Goal: Information Seeking & Learning: Learn about a topic

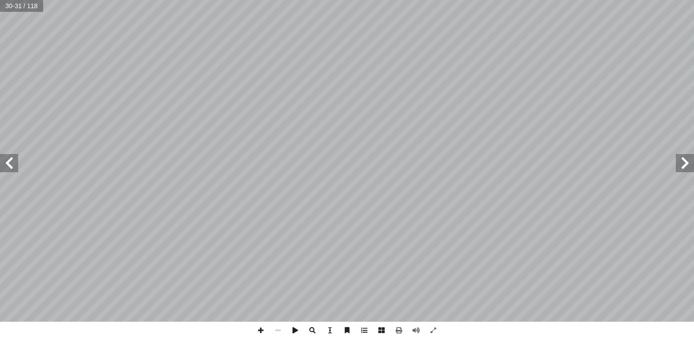
click at [684, 172] on span at bounding box center [685, 163] width 18 height 18
click at [19, 10] on input "text" at bounding box center [21, 6] width 43 height 12
type input "*"
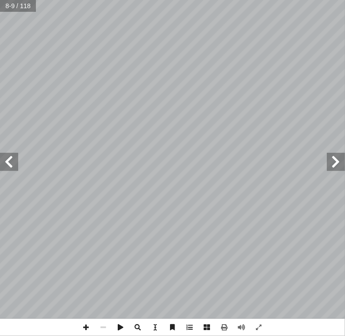
click at [12, 163] on span at bounding box center [9, 162] width 18 height 18
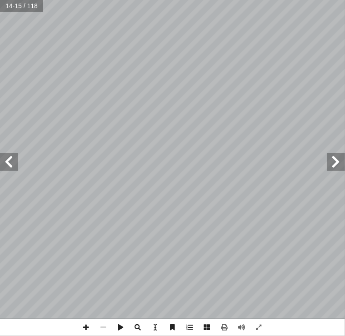
click at [331, 166] on span at bounding box center [336, 162] width 18 height 18
click at [10, 161] on span at bounding box center [9, 162] width 18 height 18
click at [327, 163] on span at bounding box center [336, 162] width 18 height 18
click at [334, 156] on span at bounding box center [336, 162] width 18 height 18
click at [336, 158] on span at bounding box center [336, 162] width 18 height 18
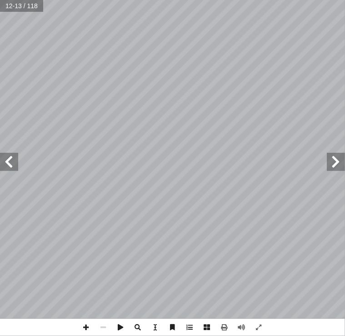
click at [336, 158] on span at bounding box center [336, 162] width 18 height 18
click at [15, 159] on span at bounding box center [9, 162] width 18 height 18
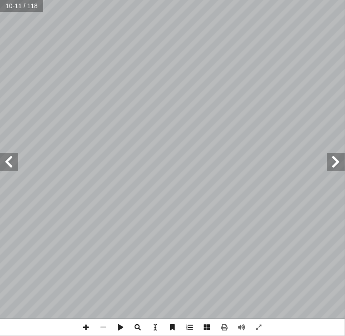
click at [15, 159] on span at bounding box center [9, 162] width 18 height 18
click at [336, 162] on span at bounding box center [336, 162] width 18 height 18
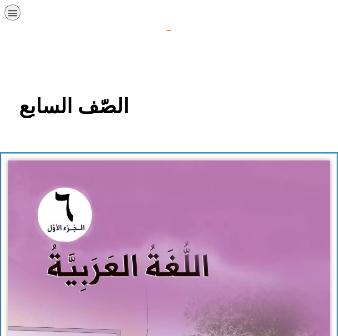
click at [15, 19] on div "תפריט" at bounding box center [13, 13] width 16 height 16
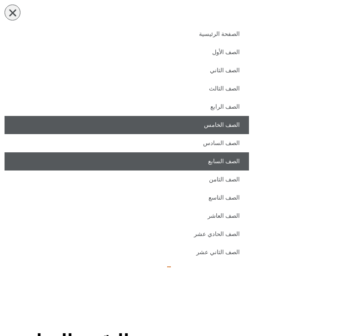
click at [226, 129] on link "الصف الخامس" at bounding box center [127, 125] width 244 height 18
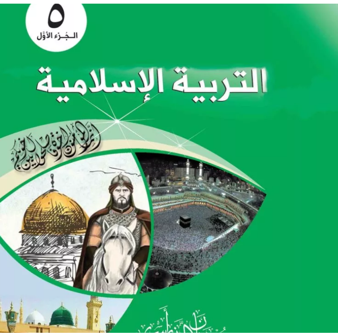
scroll to position [608, 0]
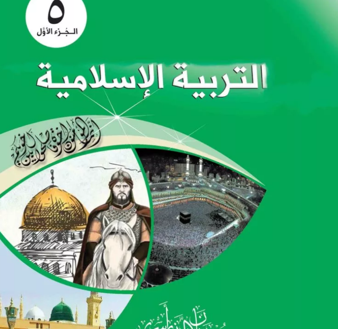
click at [138, 141] on img at bounding box center [169, 181] width 354 height 440
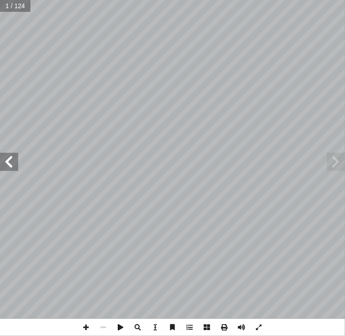
click at [16, 155] on span at bounding box center [9, 162] width 18 height 18
click at [16, 154] on span at bounding box center [9, 162] width 18 height 18
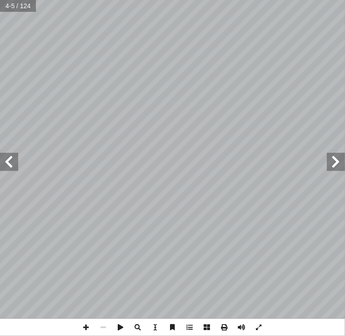
click at [16, 8] on input "text" at bounding box center [18, 6] width 36 height 12
type input "**"
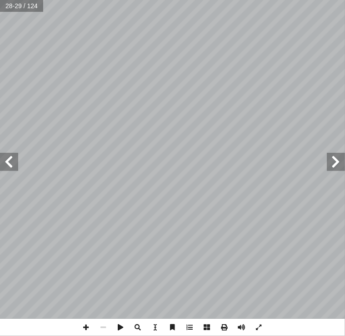
scroll to position [0, -14]
click at [17, 167] on span at bounding box center [9, 162] width 18 height 18
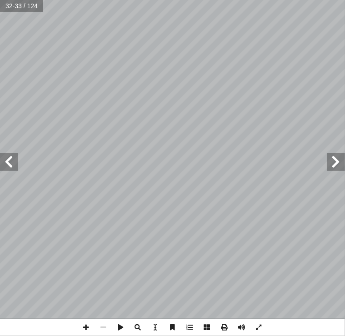
click at [335, 160] on span at bounding box center [336, 162] width 18 height 18
click at [340, 168] on span at bounding box center [336, 162] width 18 height 18
click at [9, 165] on span at bounding box center [9, 162] width 18 height 18
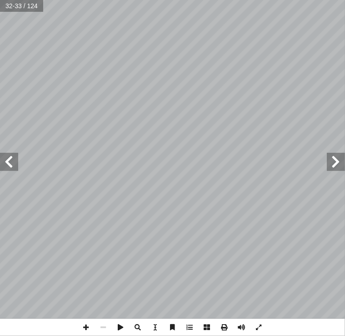
click at [9, 165] on span at bounding box center [9, 162] width 18 height 18
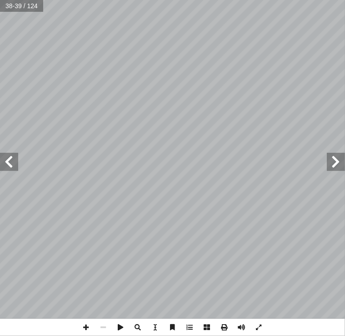
click at [10, 162] on span at bounding box center [9, 162] width 18 height 18
click at [13, 159] on span at bounding box center [9, 162] width 18 height 18
click at [15, 168] on span at bounding box center [9, 162] width 18 height 18
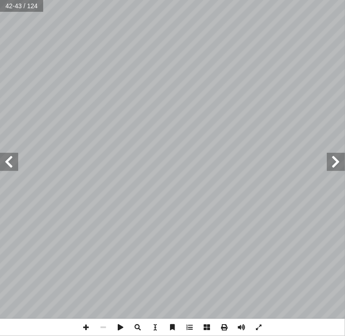
click at [15, 168] on span at bounding box center [9, 162] width 18 height 18
click at [12, 166] on span at bounding box center [9, 162] width 18 height 18
click at [336, 162] on span at bounding box center [336, 162] width 18 height 18
click at [3, 168] on span at bounding box center [9, 162] width 18 height 18
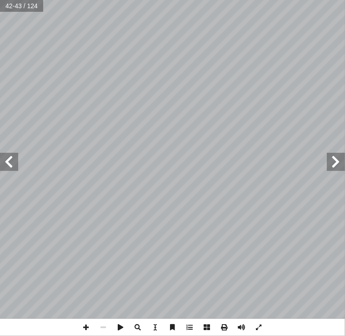
click at [3, 168] on span at bounding box center [9, 162] width 18 height 18
click at [343, 167] on span at bounding box center [336, 162] width 18 height 18
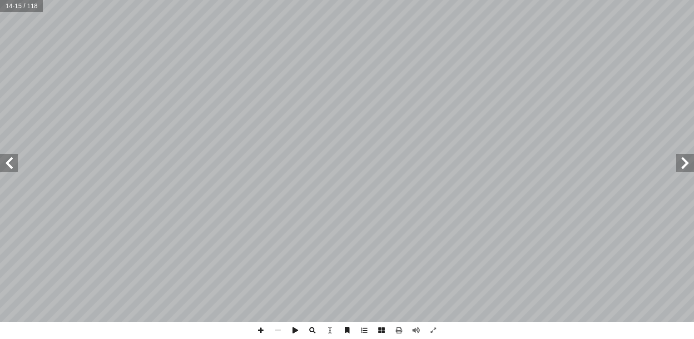
click at [6, 165] on span at bounding box center [9, 163] width 18 height 18
click at [687, 164] on span at bounding box center [685, 163] width 18 height 18
click at [11, 164] on span at bounding box center [9, 163] width 18 height 18
